Goal: Task Accomplishment & Management: Manage account settings

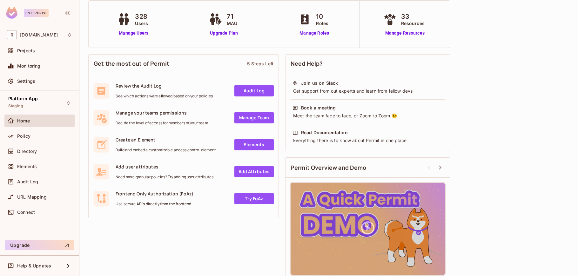
scroll to position [50, 0]
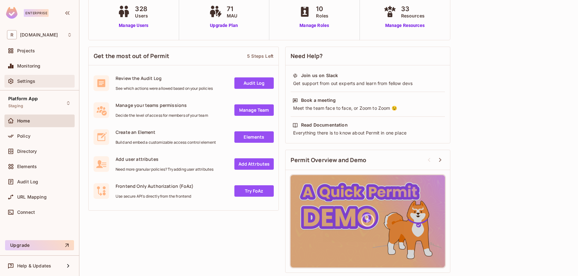
click at [27, 82] on span "Settings" at bounding box center [26, 81] width 18 height 5
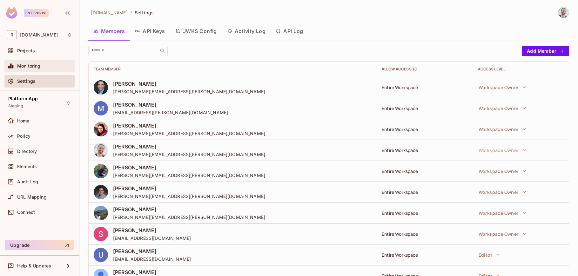
click at [34, 67] on span "Monitoring" at bounding box center [28, 65] width 23 height 5
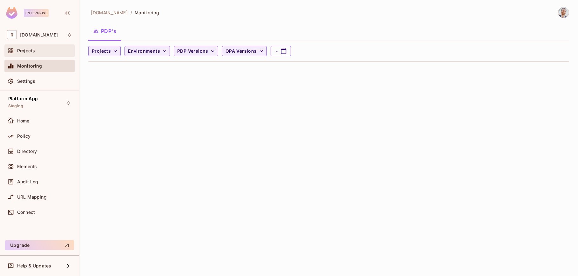
click at [31, 51] on span "Projects" at bounding box center [26, 50] width 18 height 5
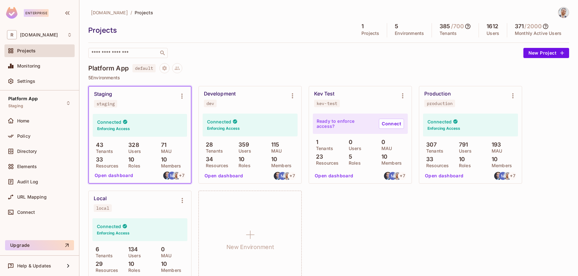
click at [439, 177] on button "Open dashboard" at bounding box center [444, 176] width 44 height 10
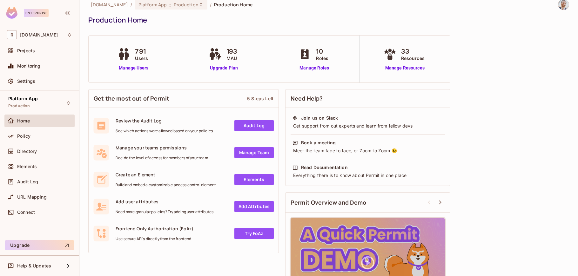
scroll to position [15, 0]
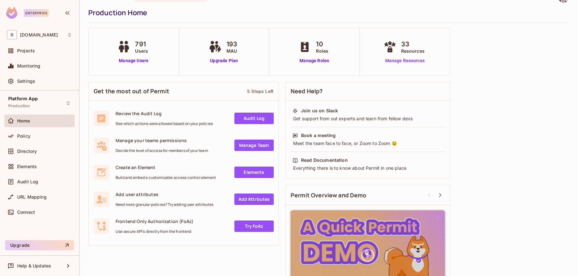
click at [400, 63] on link "Manage Resources" at bounding box center [405, 60] width 46 height 7
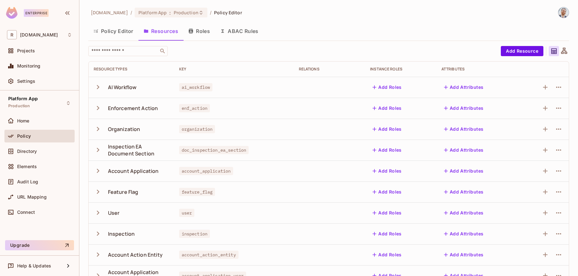
click at [98, 87] on icon "button" at bounding box center [98, 87] width 3 height 4
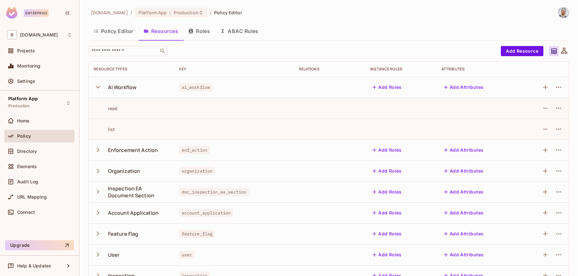
click at [98, 87] on icon "button" at bounding box center [98, 87] width 9 height 9
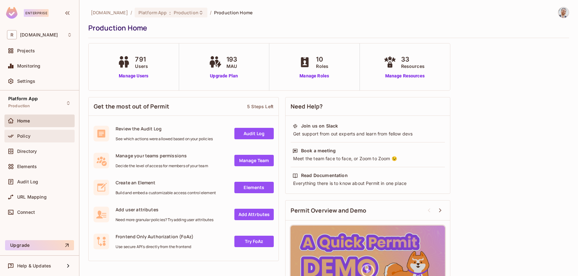
click at [30, 138] on span "Policy" at bounding box center [23, 136] width 13 height 5
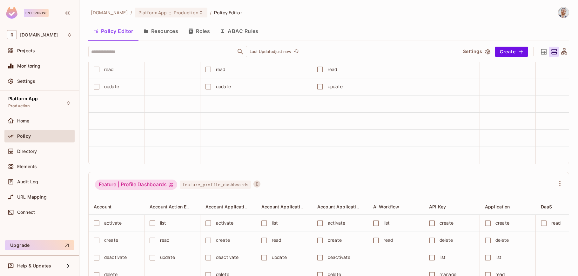
scroll to position [2738, 0]
